Goal: Find specific page/section: Find specific page/section

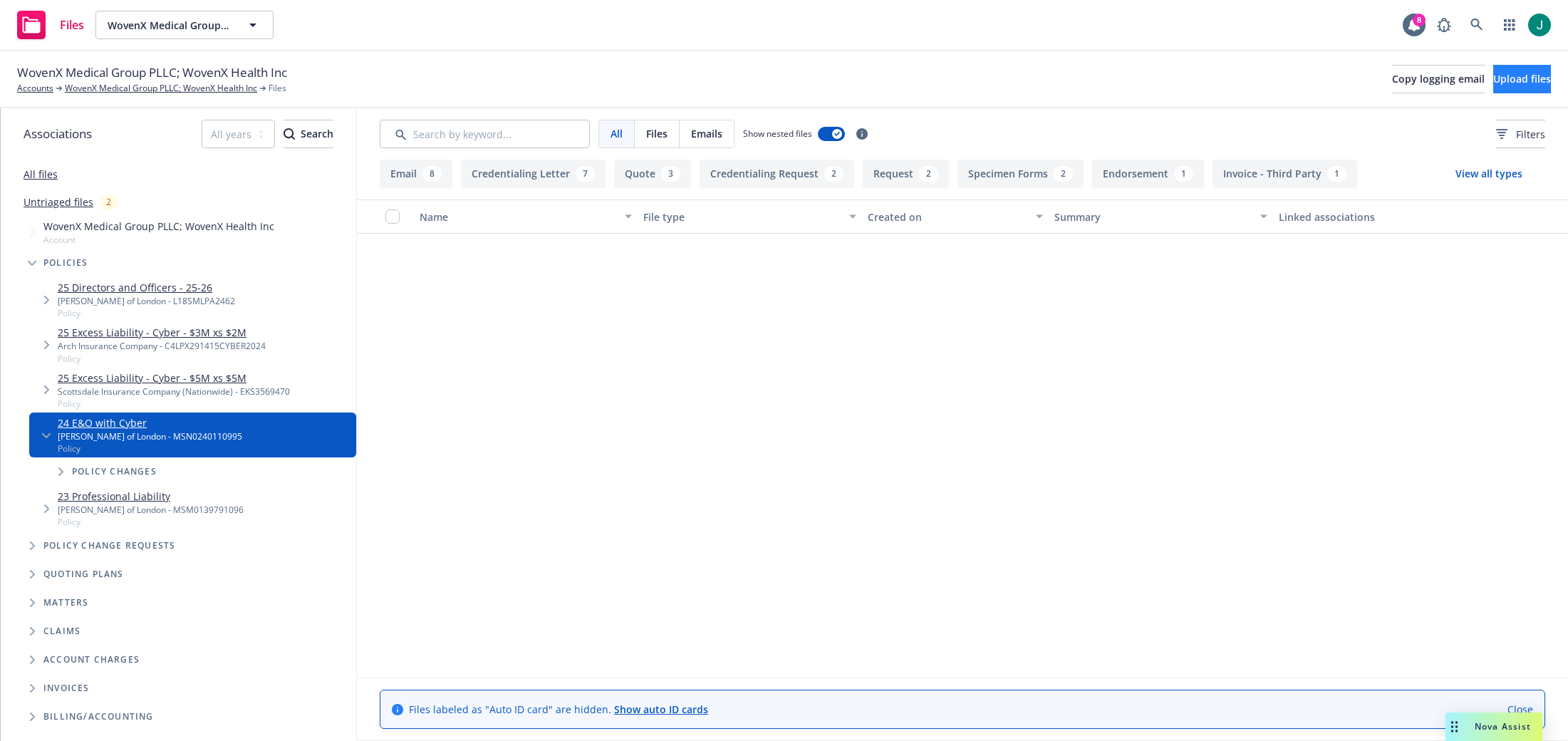
scroll to position [1380, 0]
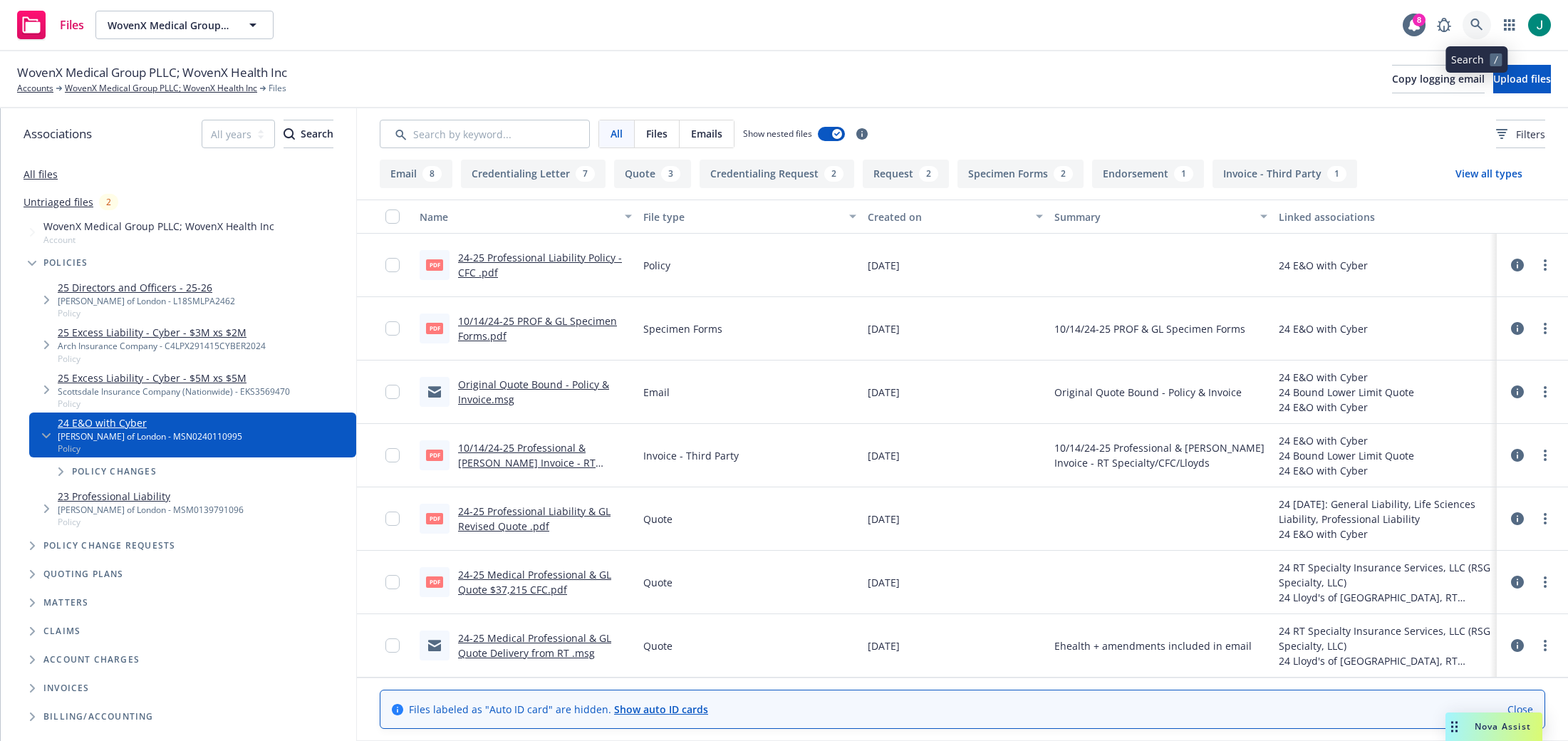
click at [1473, 26] on icon at bounding box center [1476, 24] width 12 height 12
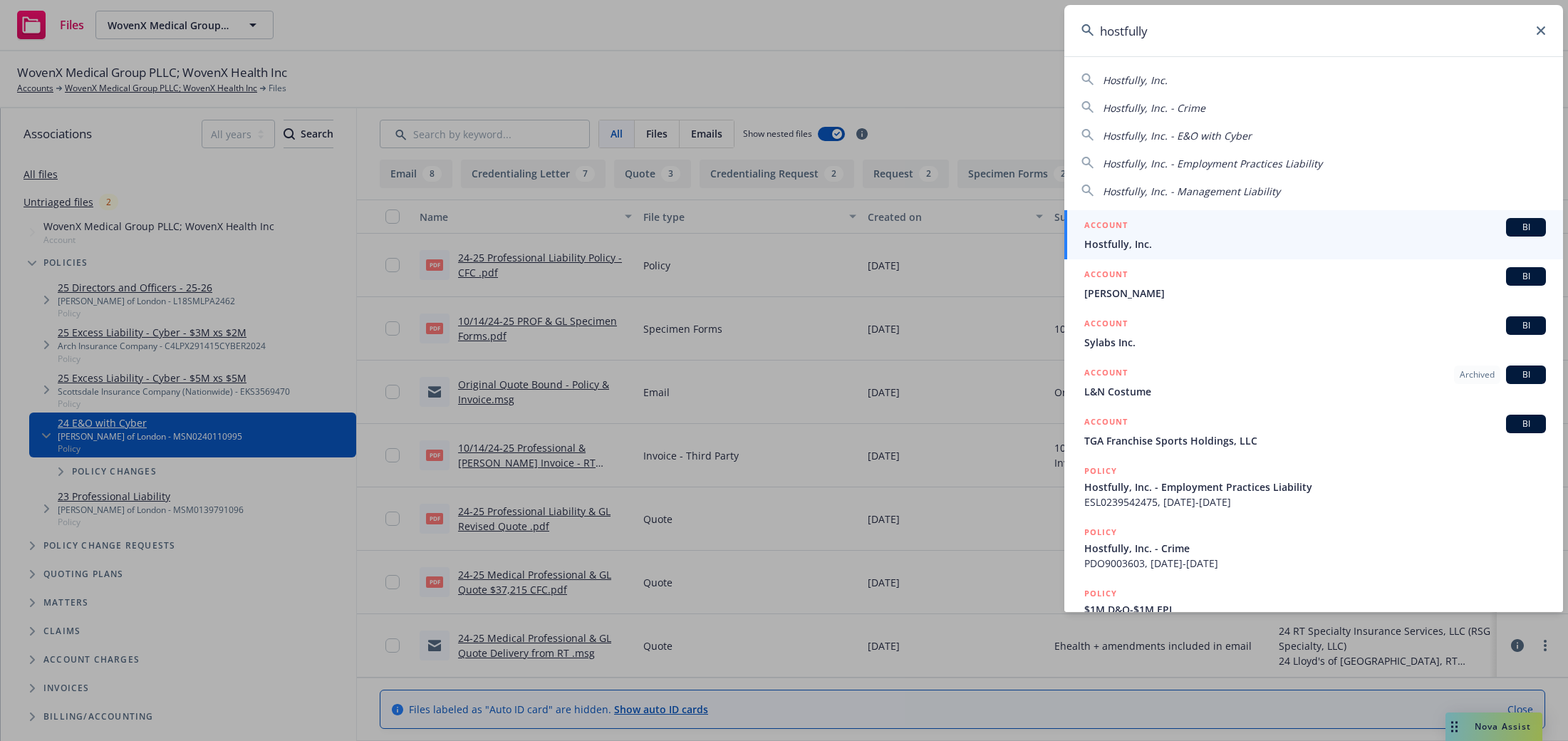
type input "hostfully"
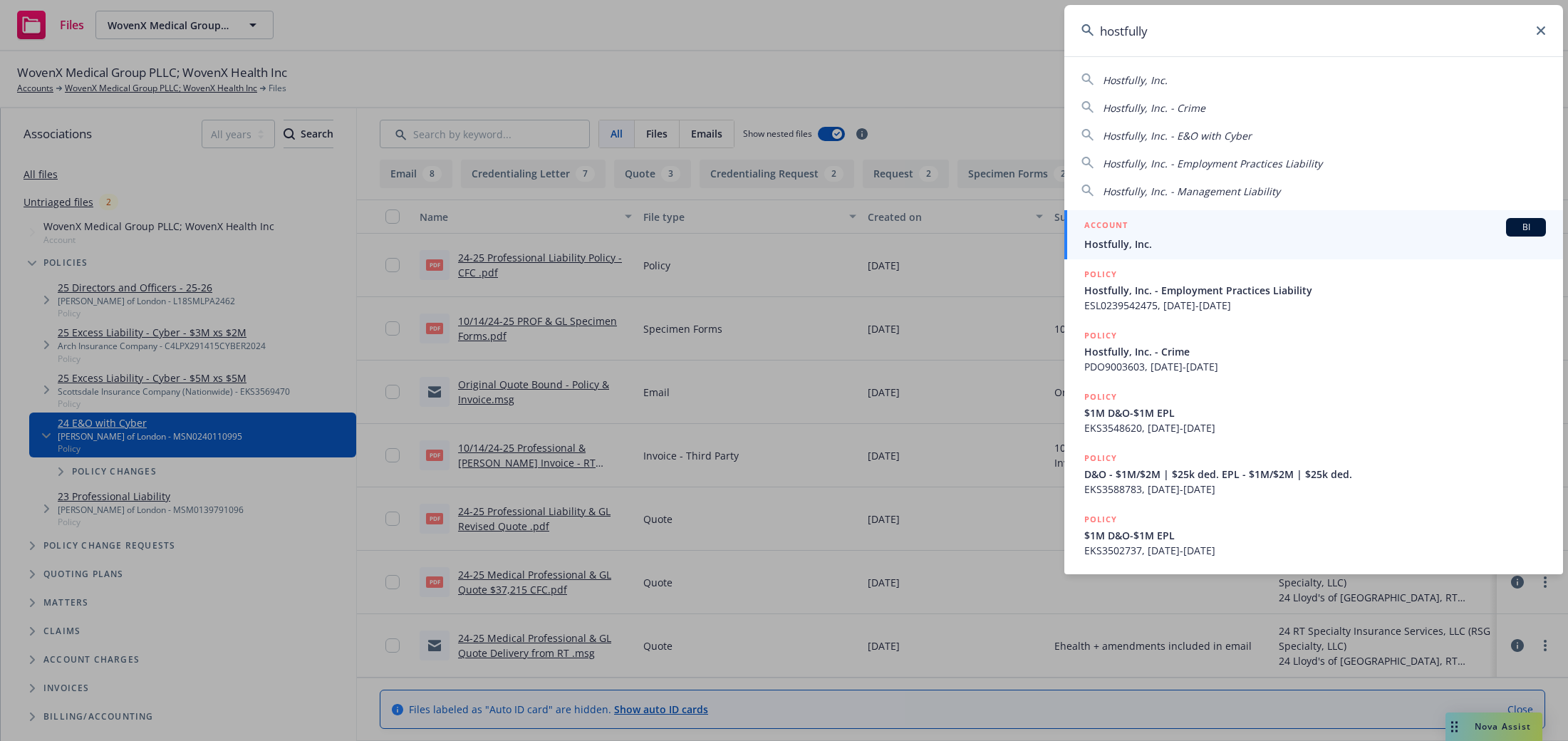
click at [1111, 237] on span "Hostfully, Inc." at bounding box center [1315, 244] width 462 height 15
